Goal: Transaction & Acquisition: Purchase product/service

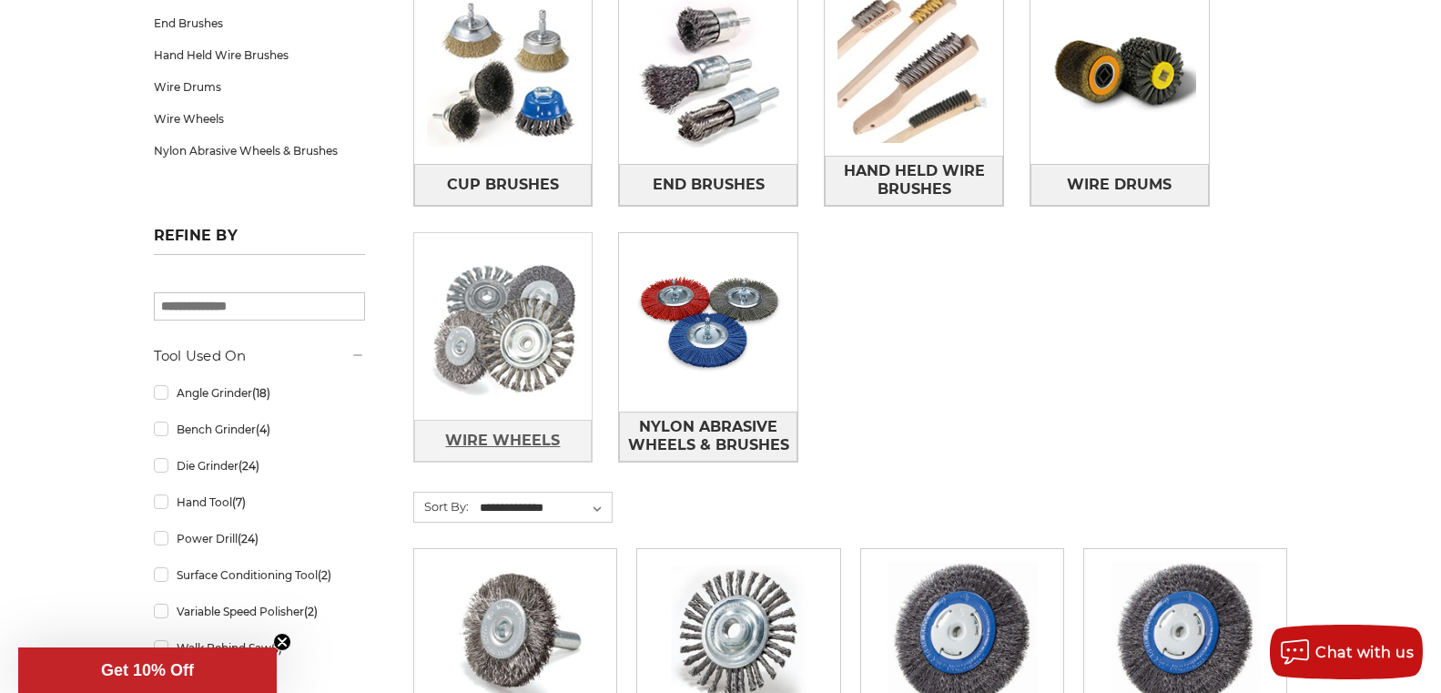
click at [505, 432] on span "Wire Wheels" at bounding box center [502, 440] width 115 height 31
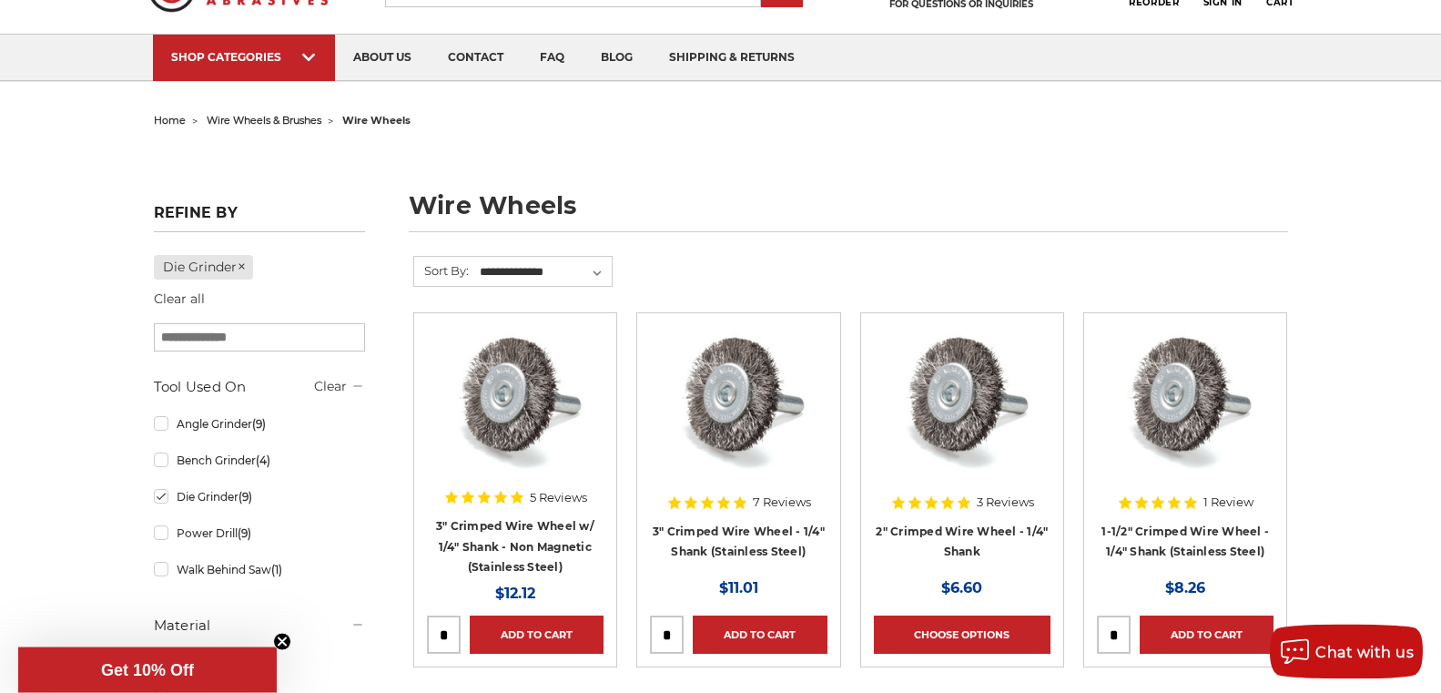
scroll to position [93, 0]
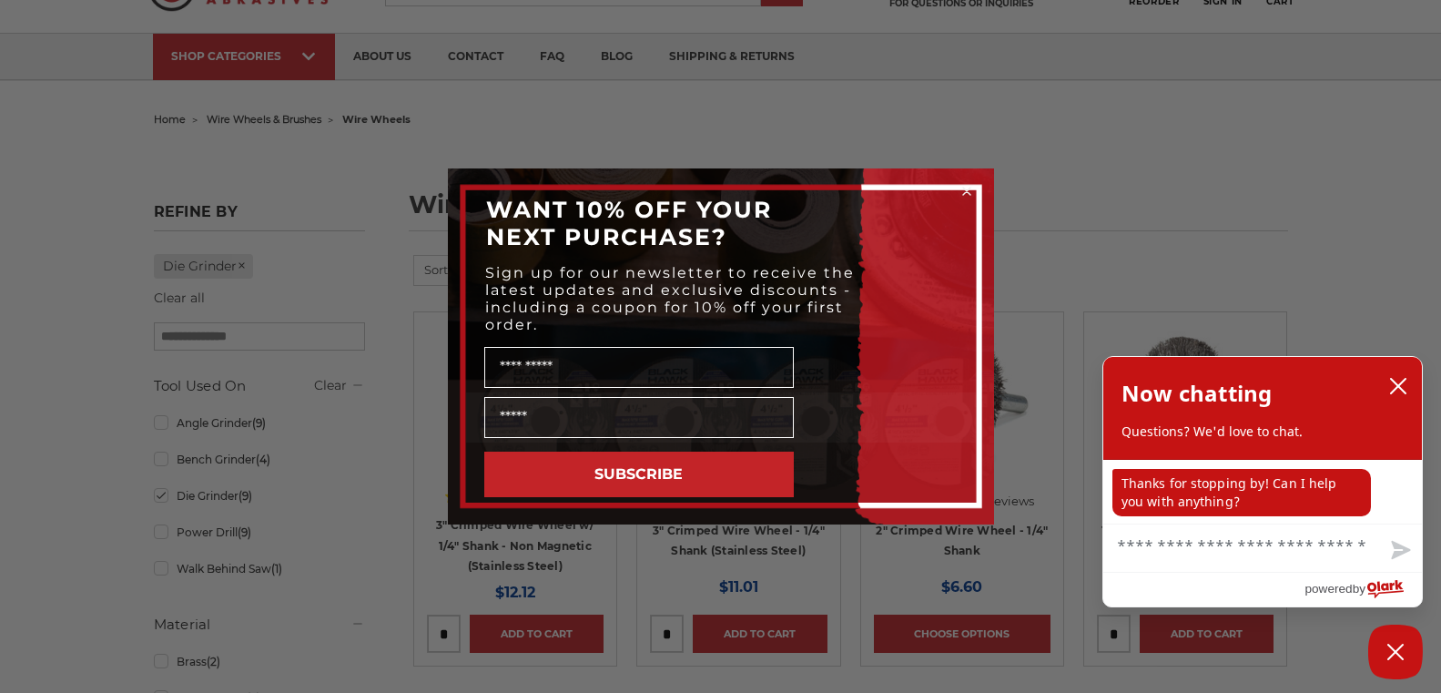
click at [968, 188] on circle "Close dialog" at bounding box center [966, 191] width 17 height 17
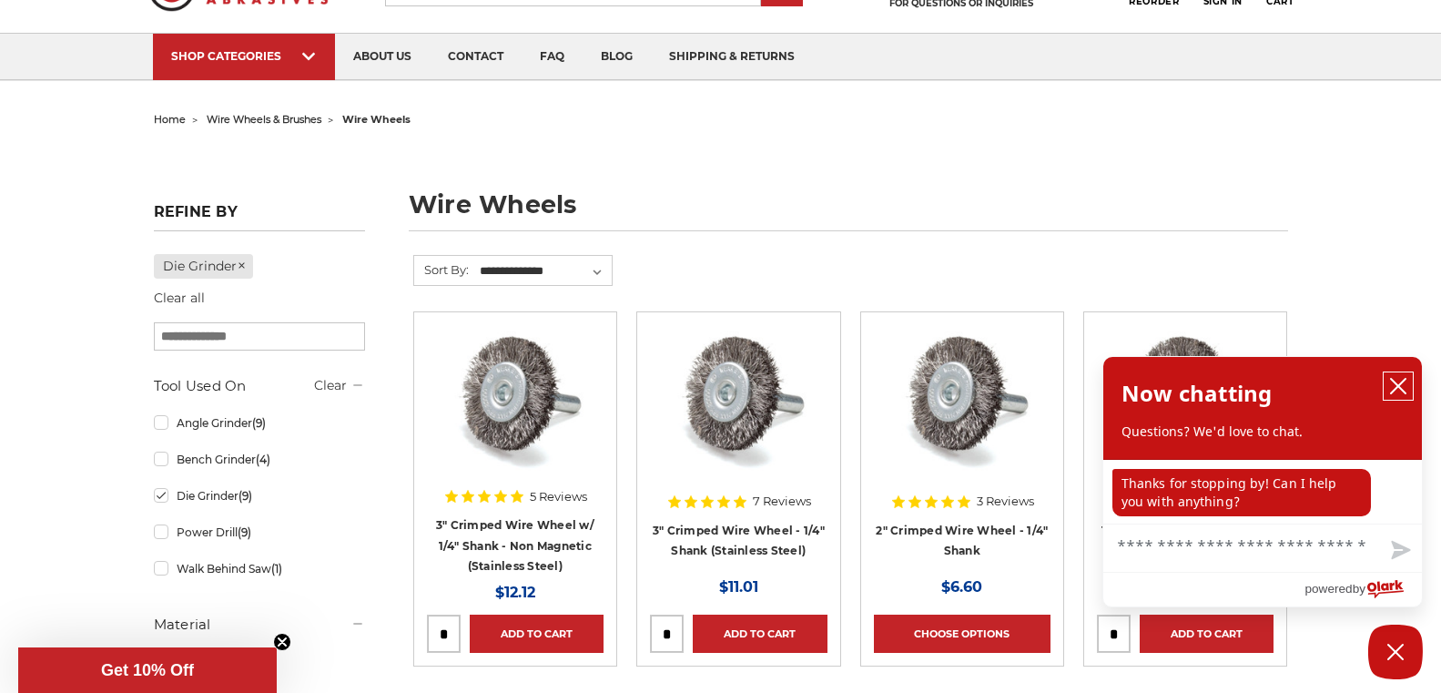
click at [1397, 391] on icon "close chatbox" at bounding box center [1398, 386] width 18 height 18
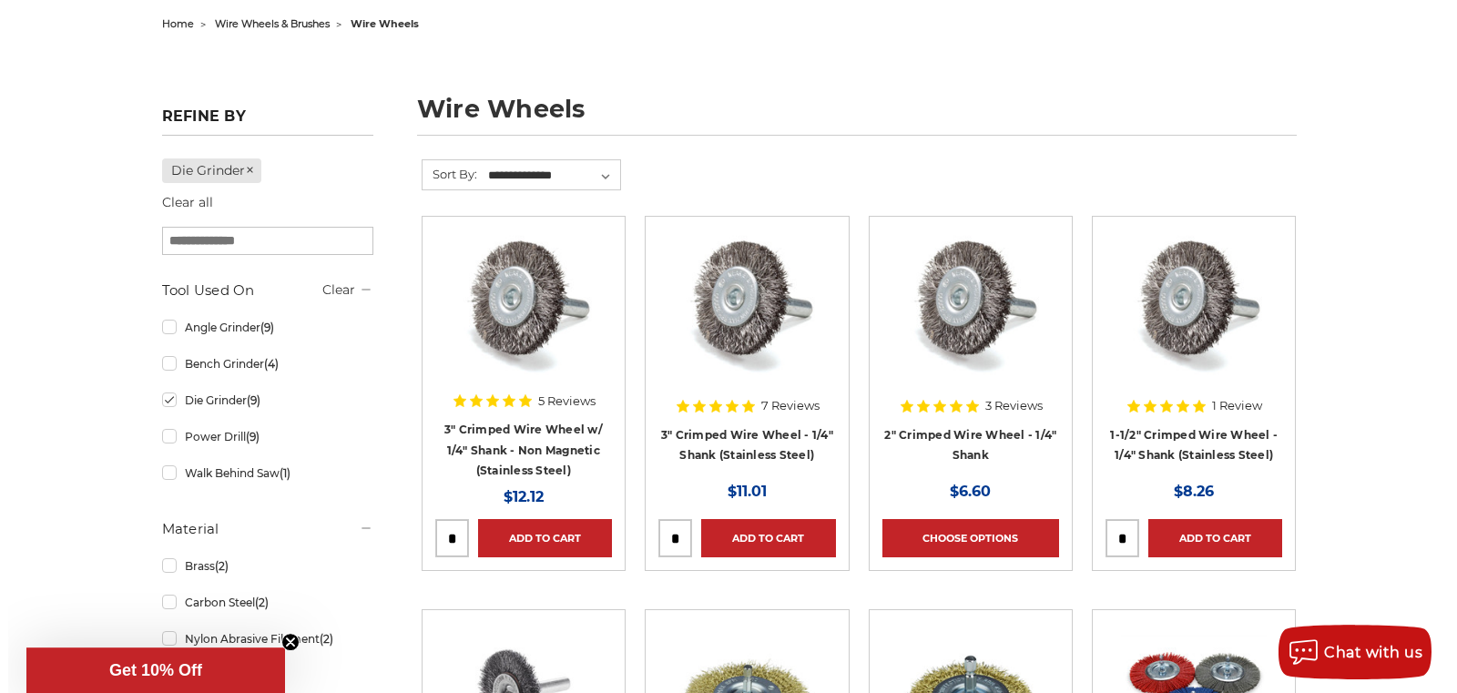
scroll to position [186, 0]
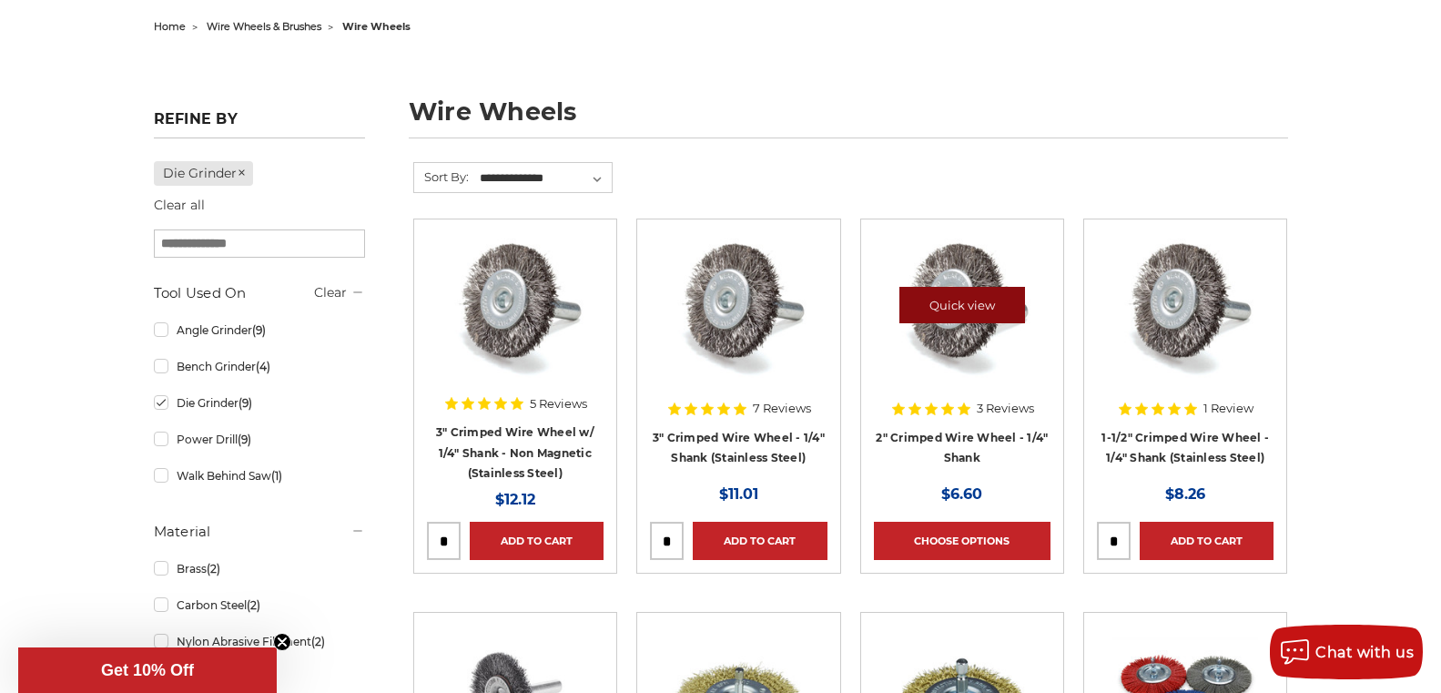
click at [963, 295] on link "Quick view" at bounding box center [962, 305] width 126 height 36
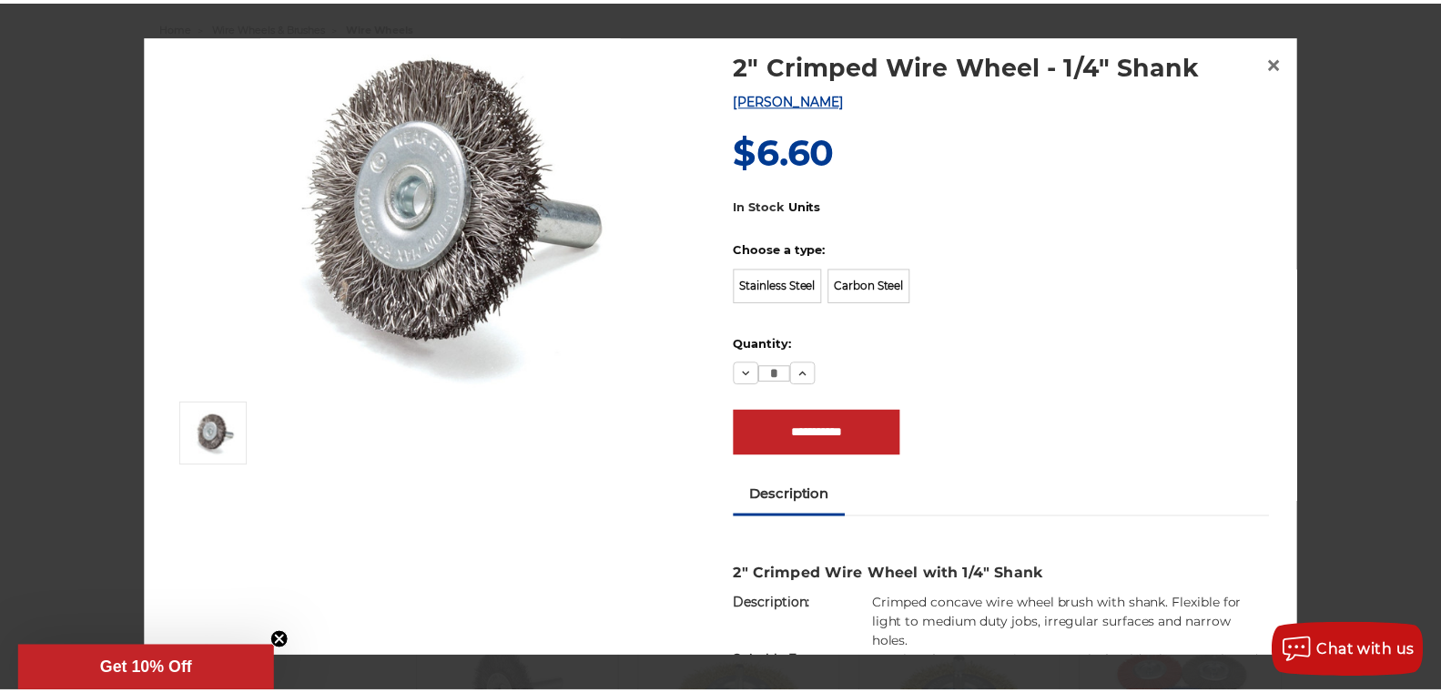
scroll to position [0, 0]
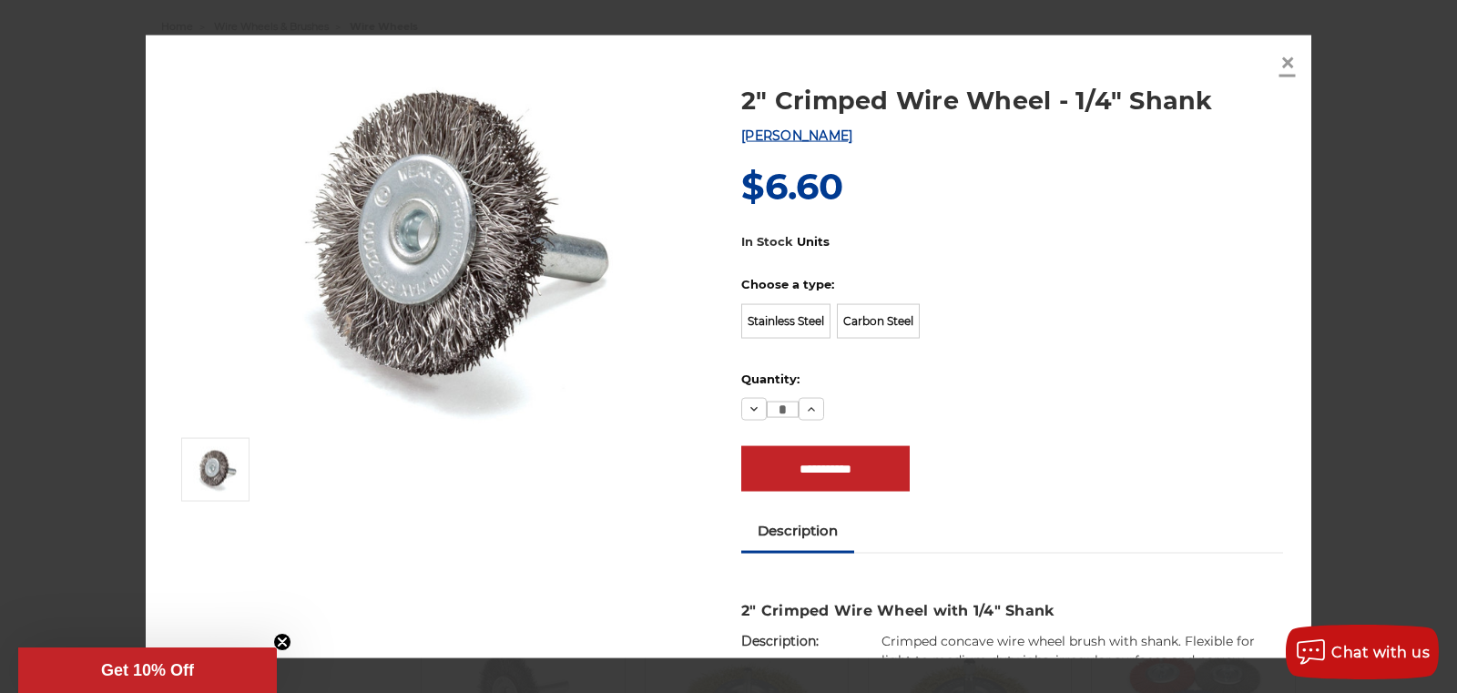
click at [1291, 66] on span "×" at bounding box center [1287, 63] width 16 height 36
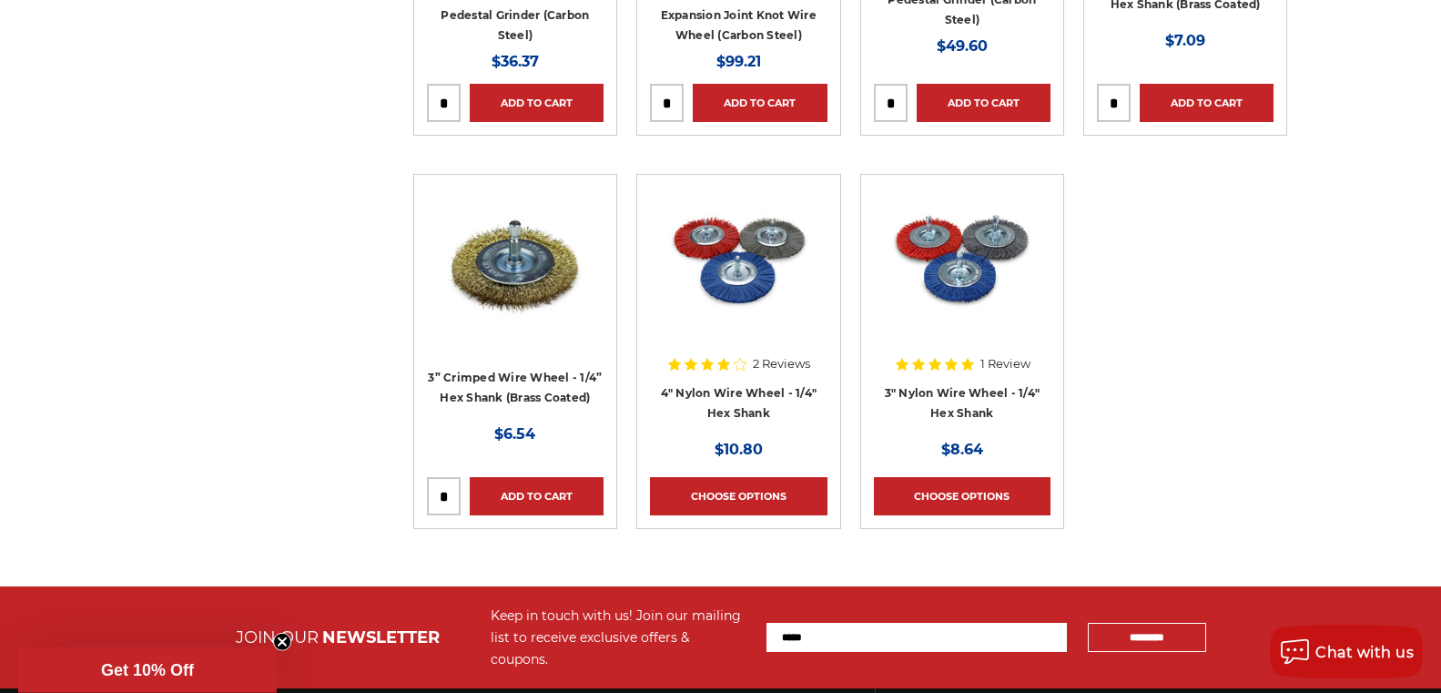
scroll to position [2229, 0]
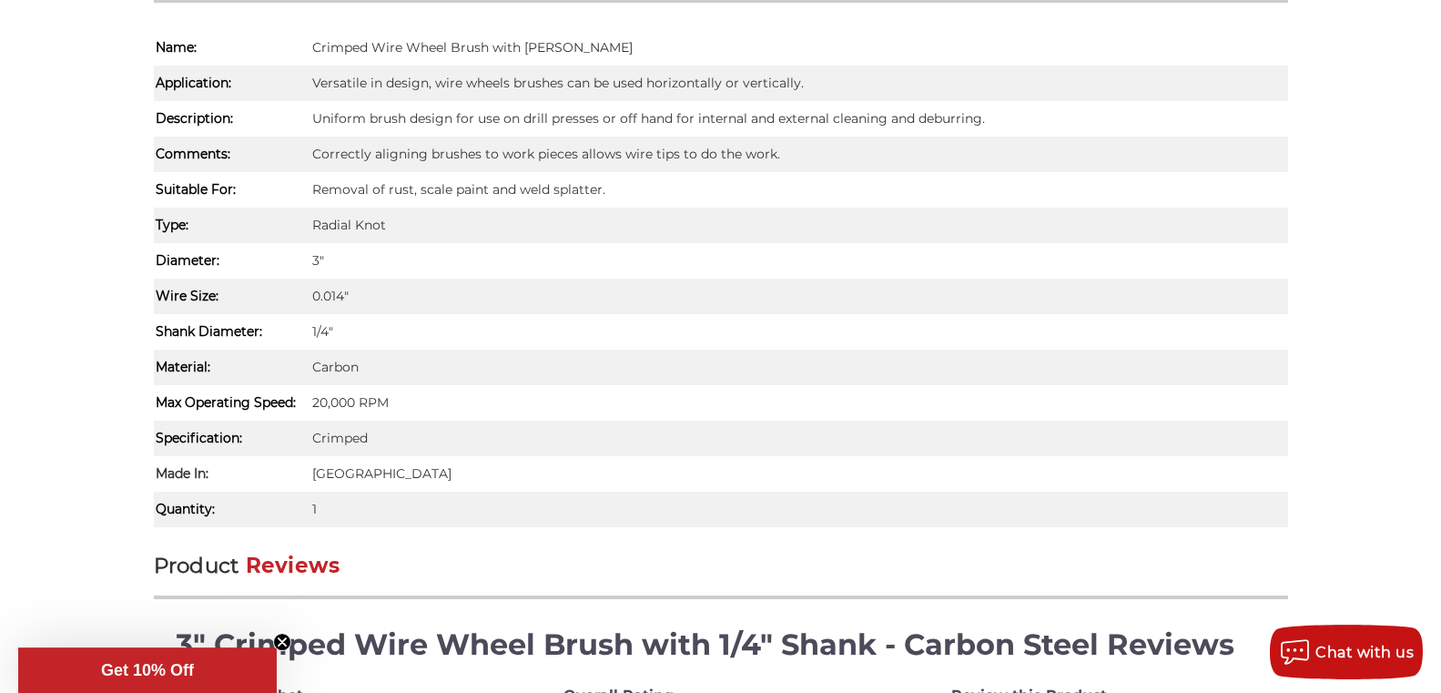
scroll to position [1207, 0]
